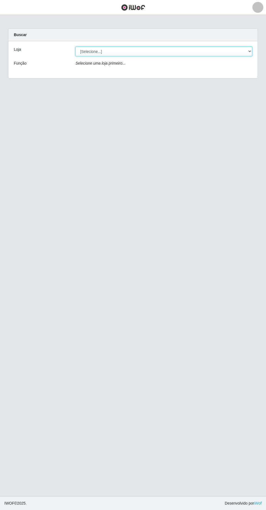
click at [102, 49] on select "[Selecione...] Extrabom - Loja 05 [GEOGRAPHIC_DATA]" at bounding box center [163, 51] width 176 height 9
select select "494"
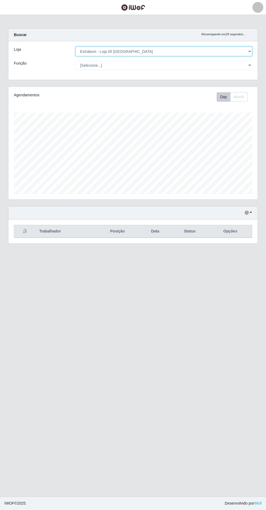
scroll to position [112, 249]
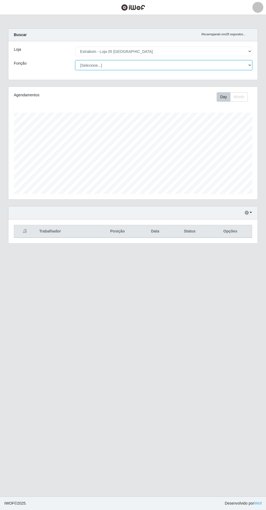
click at [88, 65] on select "[Selecione...] Repositor Repositor + Repositor ++" at bounding box center [163, 64] width 176 height 9
select select "82"
click at [251, 7] on link at bounding box center [257, 7] width 16 height 11
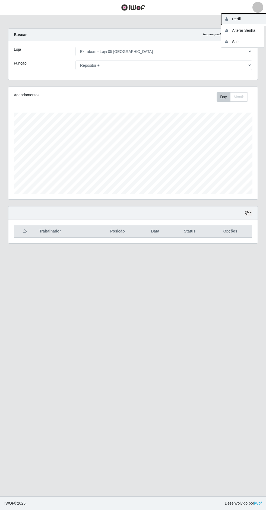
click at [240, 18] on button "Perfil" at bounding box center [245, 19] width 49 height 11
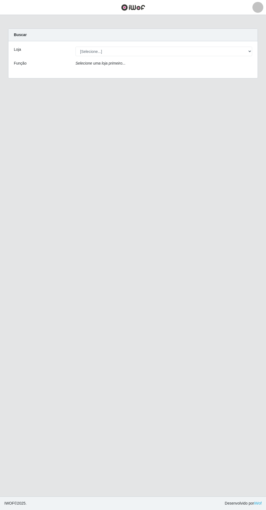
scroll to position [23, 0]
